Goal: Information Seeking & Learning: Learn about a topic

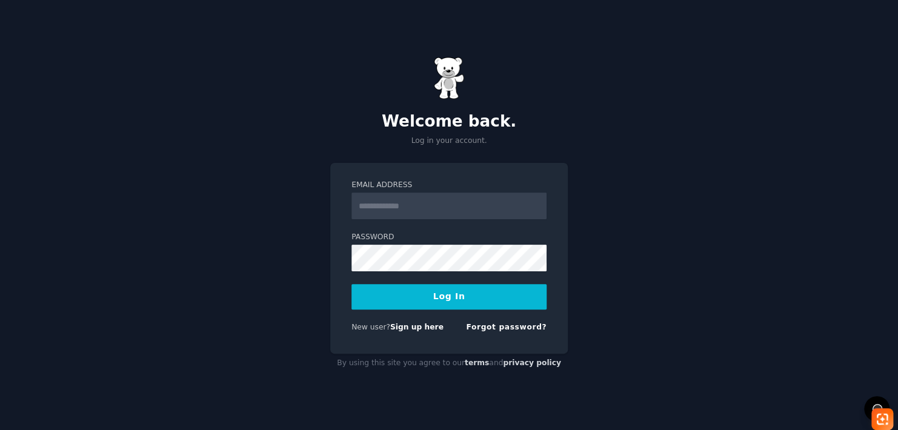
click at [379, 210] on input "Email Address" at bounding box center [448, 206] width 195 height 27
type input "**********"
click at [517, 330] on link "Forgot password?" at bounding box center [506, 327] width 81 height 8
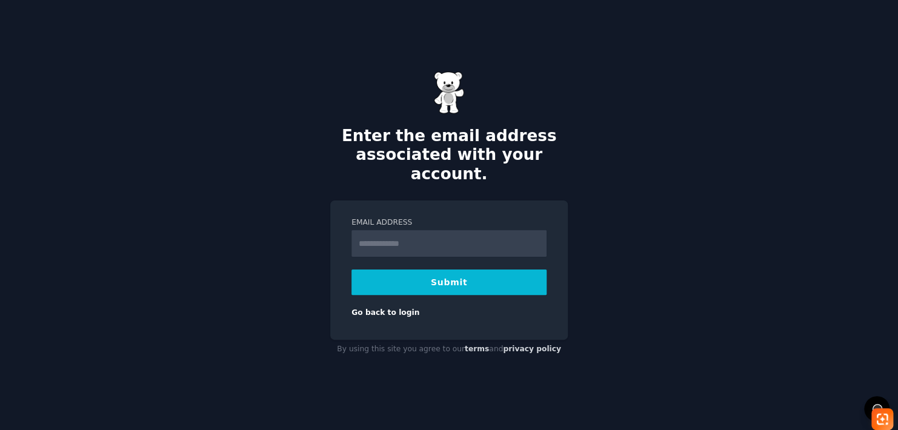
click at [368, 233] on input "Email Address" at bounding box center [448, 243] width 195 height 27
drag, startPoint x: 368, startPoint y: 233, endPoint x: 378, endPoint y: 243, distance: 14.6
click at [378, 243] on div "Enter the email address associated with your account. Email Address Submit Go b…" at bounding box center [449, 215] width 898 height 430
click at [378, 243] on input "Email Address" at bounding box center [448, 243] width 195 height 27
type input "**********"
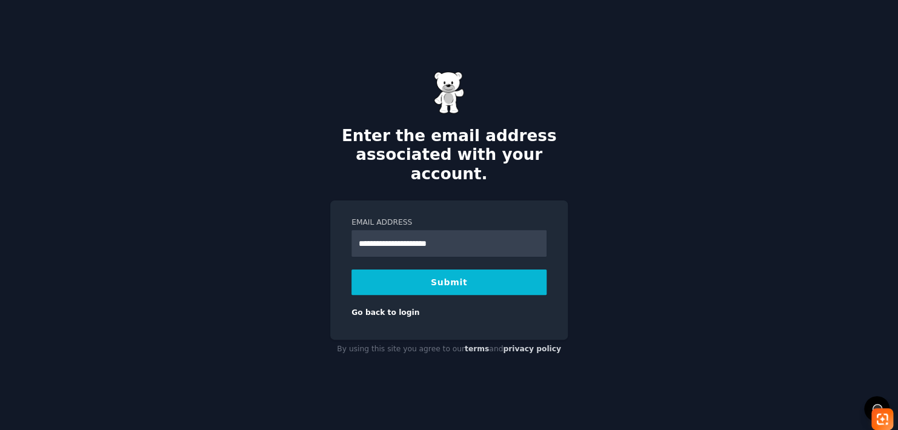
click at [457, 274] on button "Submit" at bounding box center [448, 282] width 195 height 25
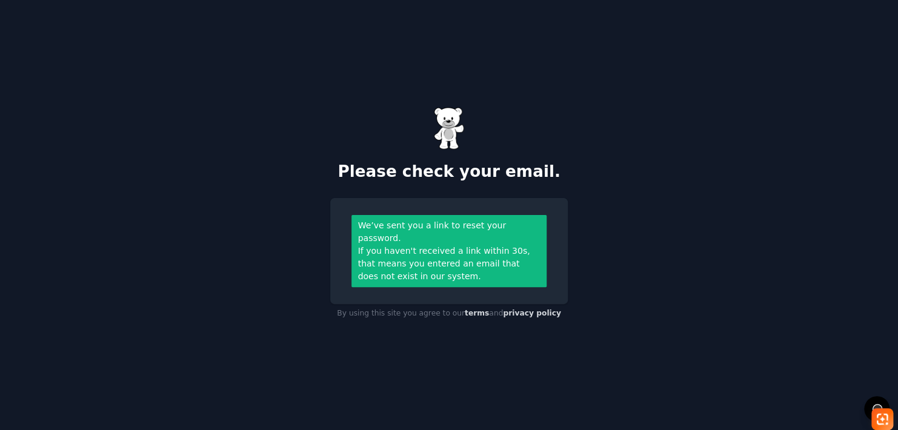
click at [457, 245] on div "If you haven't received a link within 30s, that means you entered an email that…" at bounding box center [449, 264] width 182 height 38
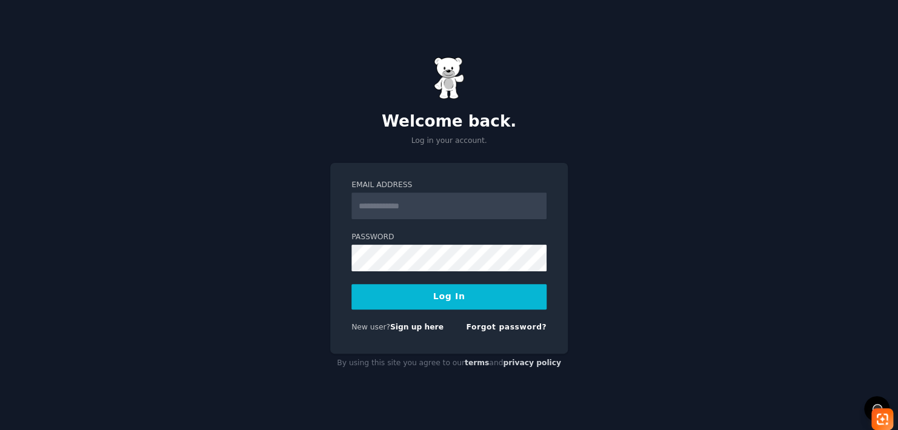
click at [377, 204] on input "Email Address" at bounding box center [448, 206] width 195 height 27
type input "**********"
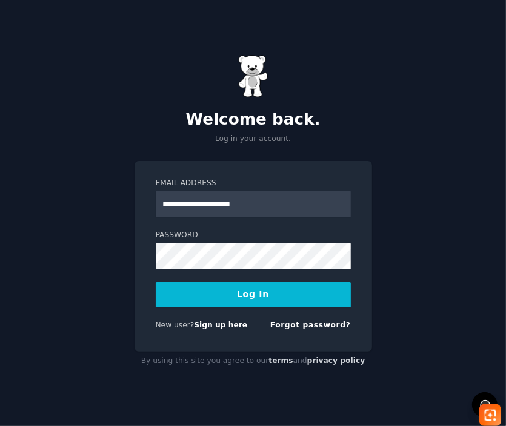
click at [262, 296] on button "Log In" at bounding box center [253, 294] width 195 height 25
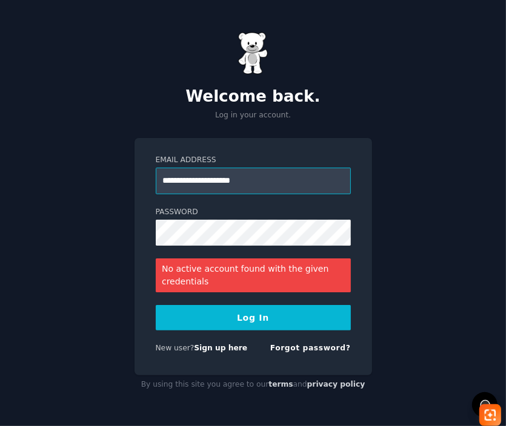
click at [280, 184] on input "**********" at bounding box center [253, 181] width 195 height 27
click at [257, 314] on button "Log In" at bounding box center [253, 317] width 195 height 25
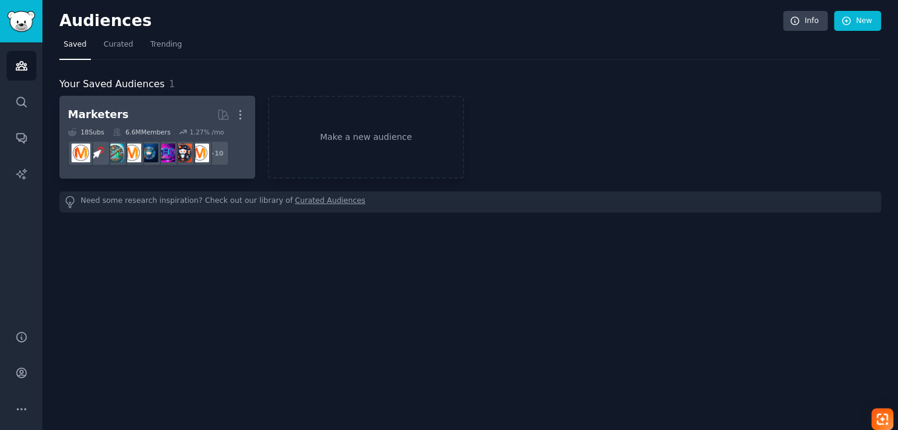
click at [165, 108] on h2 "Marketers More" at bounding box center [157, 114] width 179 height 21
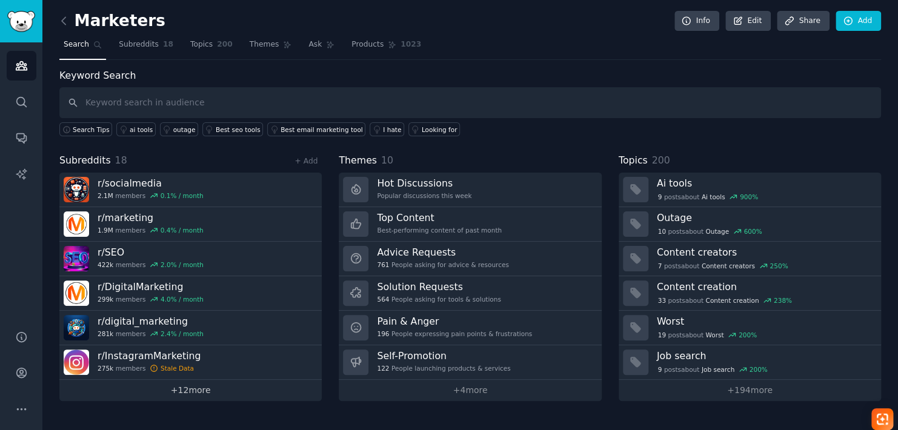
click at [192, 394] on link "+ 12 more" at bounding box center [190, 390] width 262 height 21
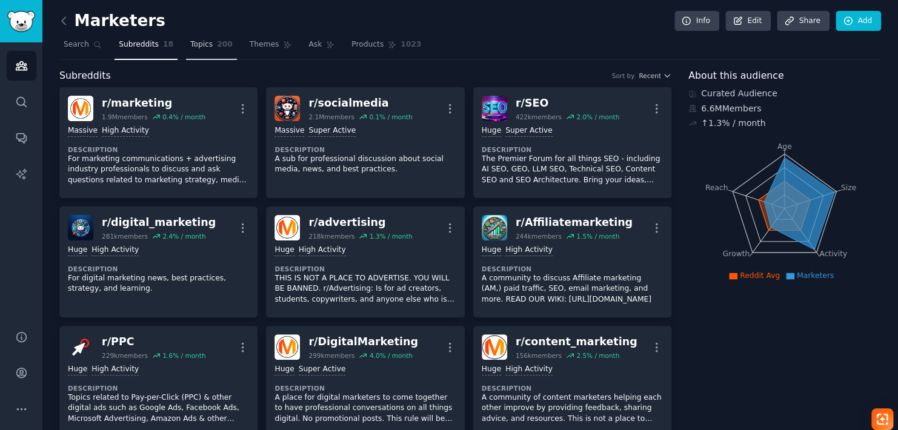
click at [200, 44] on span "Topics" at bounding box center [201, 44] width 22 height 11
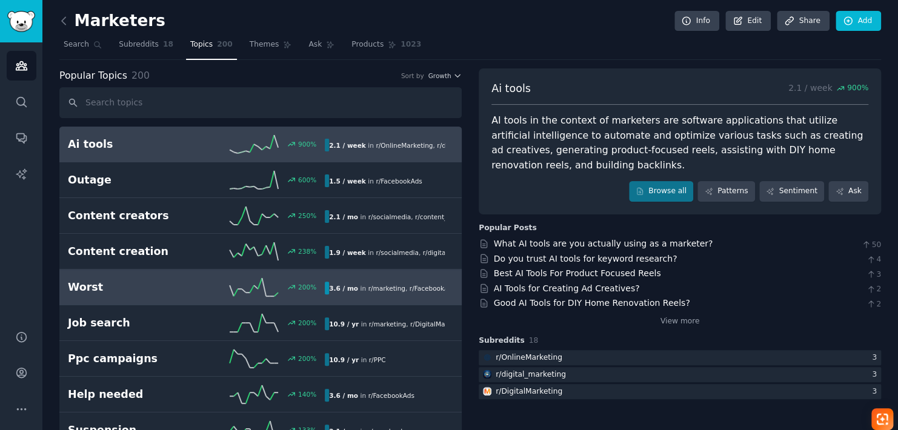
click at [205, 279] on div "200 %" at bounding box center [260, 287] width 128 height 18
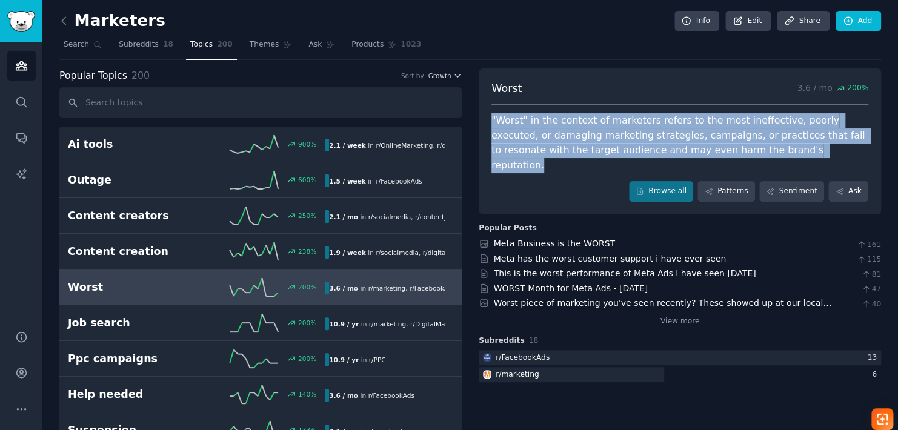
drag, startPoint x: 488, startPoint y: 118, endPoint x: 773, endPoint y: 151, distance: 287.9
click at [505, 151] on div "Worst 3.6 / mo 200 % "Worst" in the context of marketers refers to the most ine…" at bounding box center [679, 141] width 402 height 146
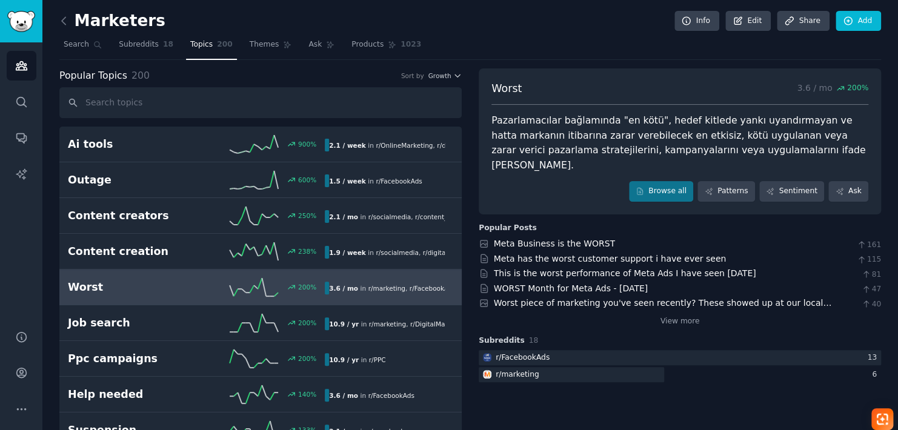
click at [505, 181] on div "Browse all Patterns Sentiment Ask" at bounding box center [679, 191] width 377 height 21
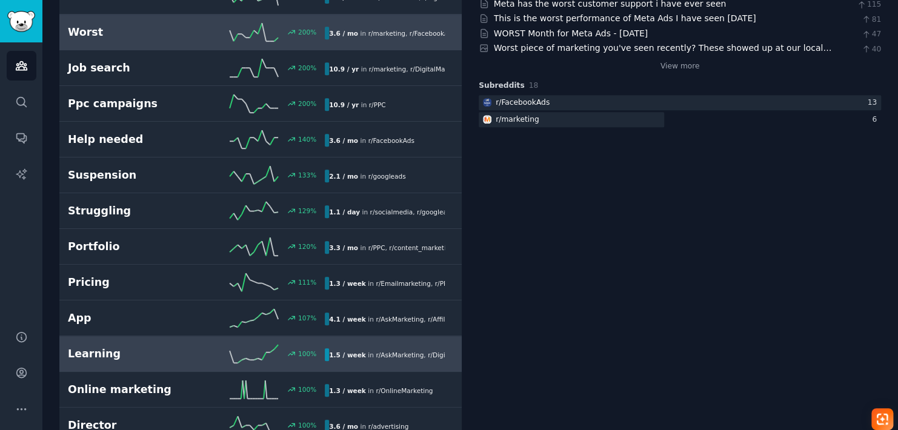
scroll to position [332, 0]
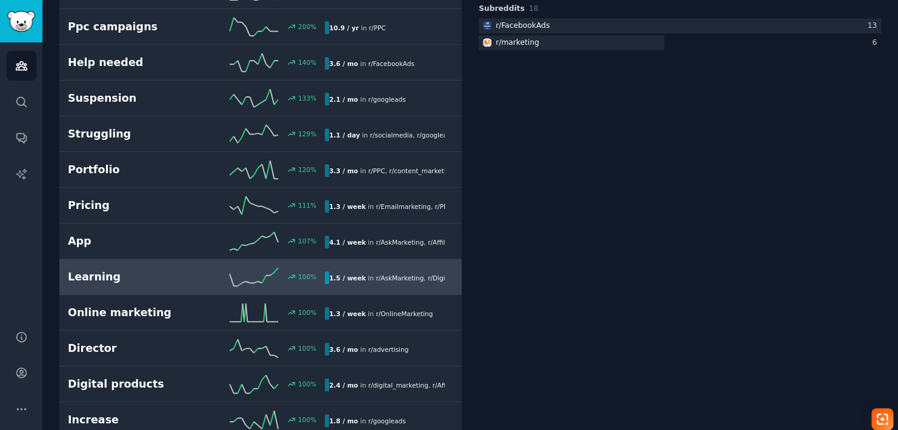
click at [255, 270] on icon at bounding box center [254, 277] width 48 height 18
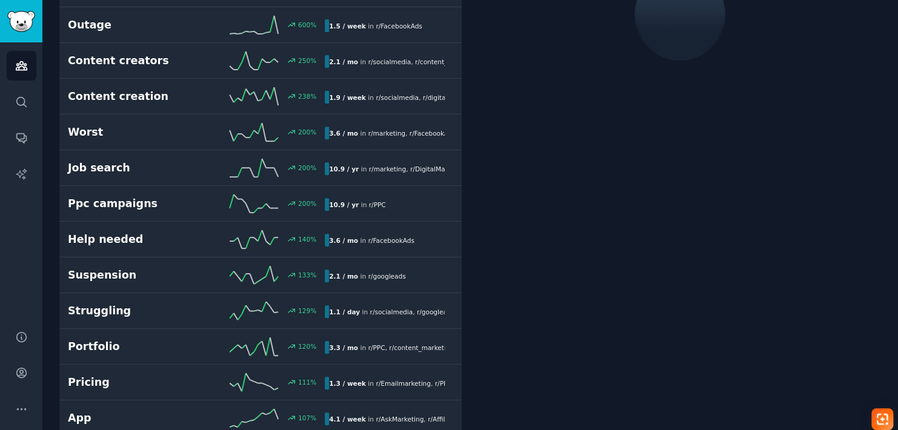
scroll to position [67, 0]
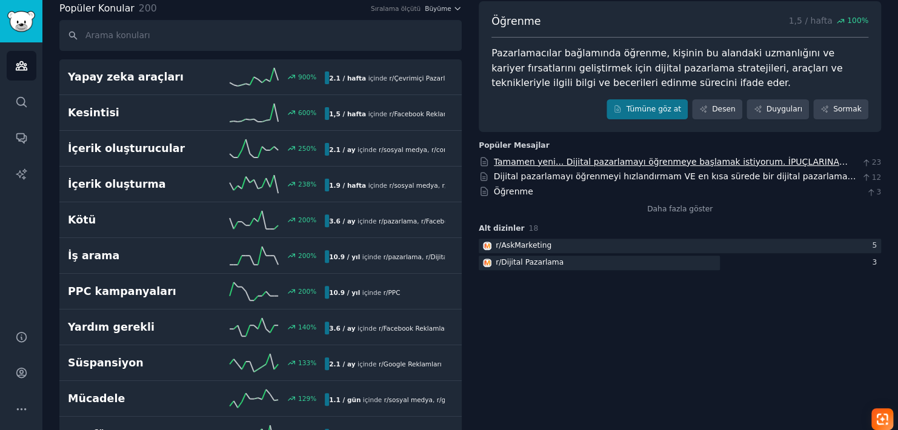
click at [505, 157] on link "Tamamen yeni... Dijital pazarlamayı öğrenmeye başlamak istiyorum. İPUÇLARINA IH…" at bounding box center [671, 168] width 354 height 22
